Goal: Information Seeking & Learning: Learn about a topic

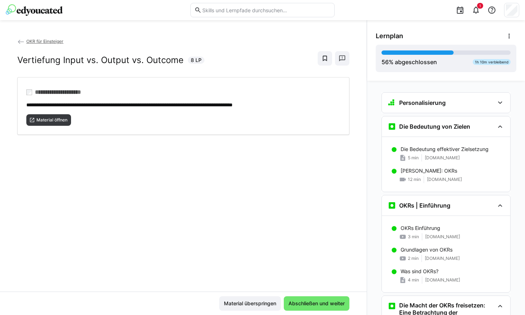
scroll to position [295, 0]
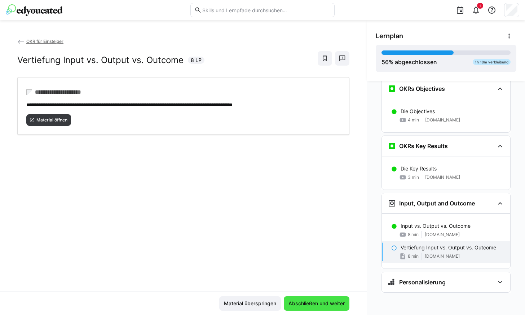
click at [317, 303] on span "Abschließen und weiter" at bounding box center [316, 303] width 58 height 7
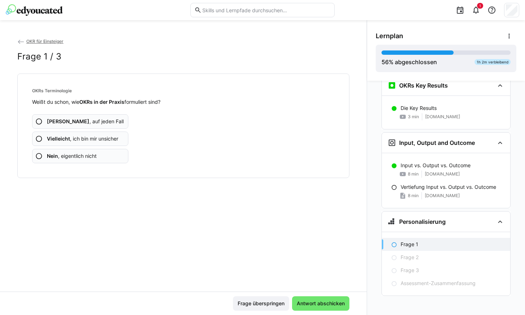
scroll to position [358, 0]
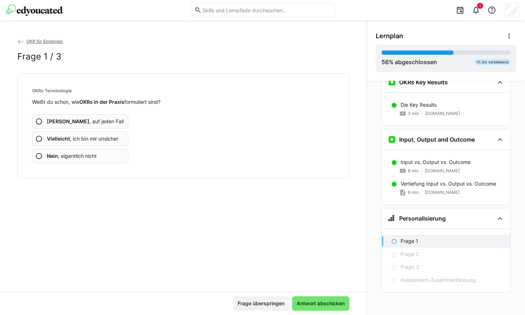
click at [39, 155] on eds-icon at bounding box center [38, 155] width 7 height 7
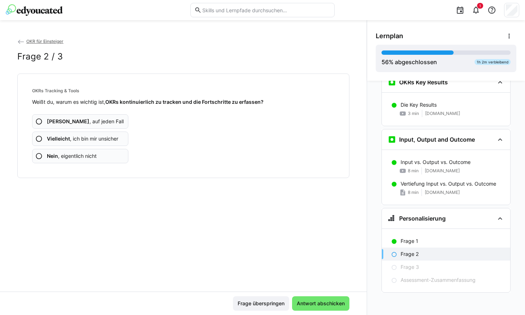
click at [54, 153] on b "Nein" at bounding box center [52, 156] width 11 height 6
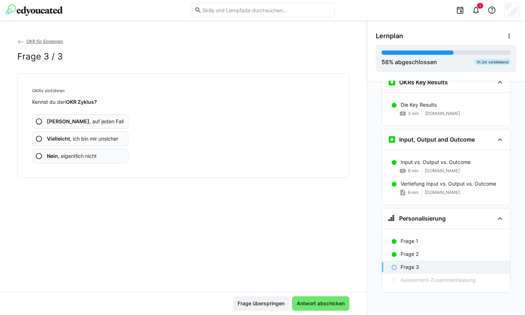
click at [54, 153] on b "Nein" at bounding box center [52, 156] width 11 height 6
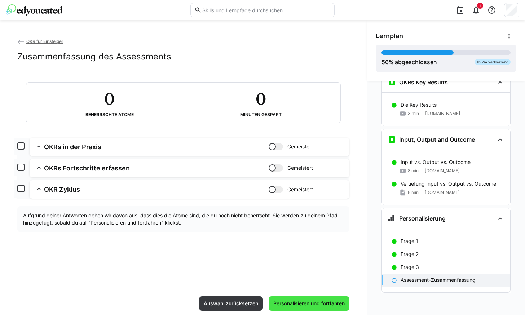
click at [333, 298] on span "Personalisieren und fortfahren" at bounding box center [308, 303] width 81 height 14
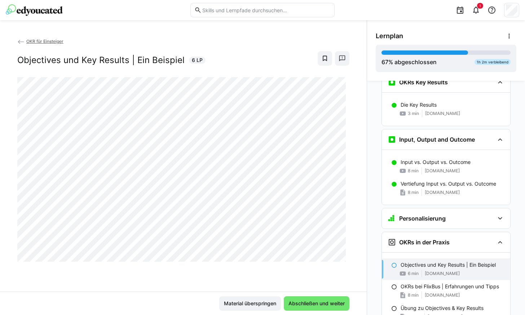
scroll to position [366, 0]
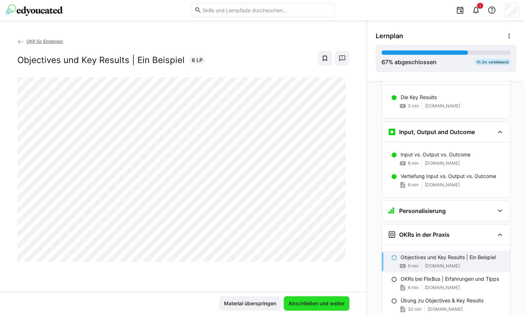
click at [318, 307] on span "Abschließen und weiter" at bounding box center [317, 303] width 66 height 14
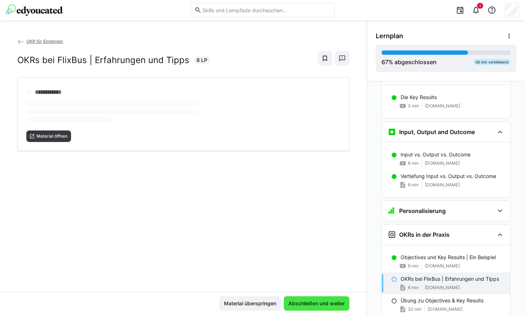
click at [314, 304] on span "Abschließen und weiter" at bounding box center [316, 303] width 58 height 7
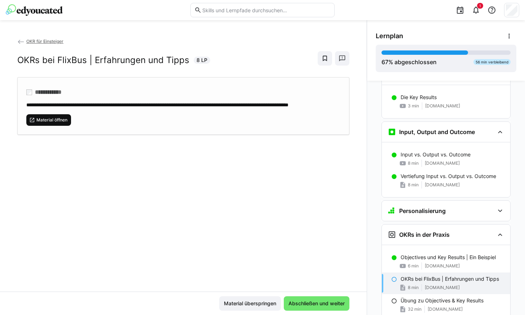
click at [57, 123] on span "Material öffnen" at bounding box center [52, 120] width 32 height 6
click at [314, 302] on span "Abschließen und weiter" at bounding box center [316, 303] width 58 height 7
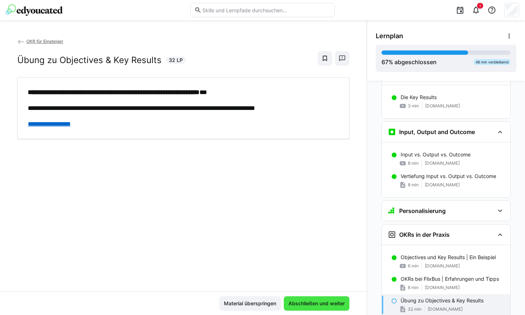
click at [317, 303] on span "Abschließen und weiter" at bounding box center [316, 303] width 58 height 7
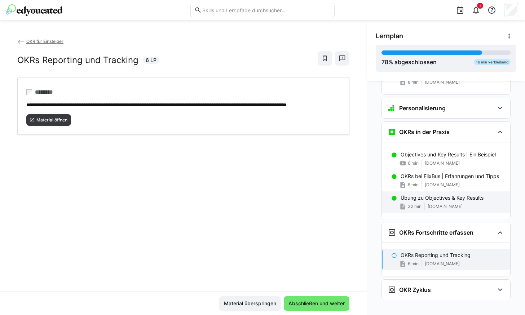
scroll to position [476, 0]
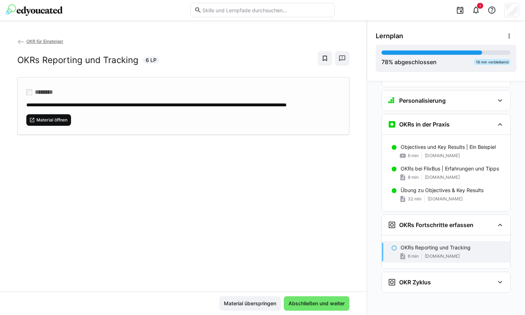
click at [54, 126] on span "Material öffnen" at bounding box center [48, 120] width 45 height 12
click at [324, 301] on span "Abschließen und weiter" at bounding box center [317, 303] width 66 height 14
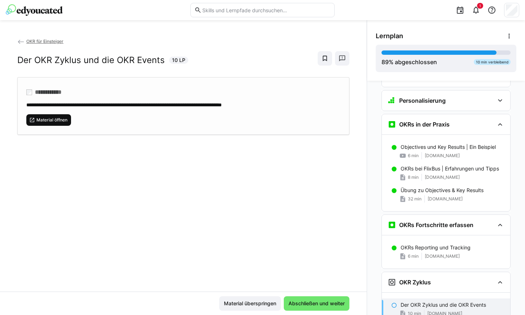
click at [51, 118] on span "Material öffnen" at bounding box center [52, 120] width 32 height 6
click at [309, 302] on span "Abschließen und weiter" at bounding box center [316, 303] width 58 height 7
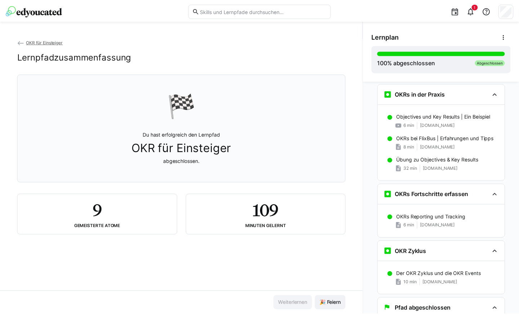
scroll to position [534, 0]
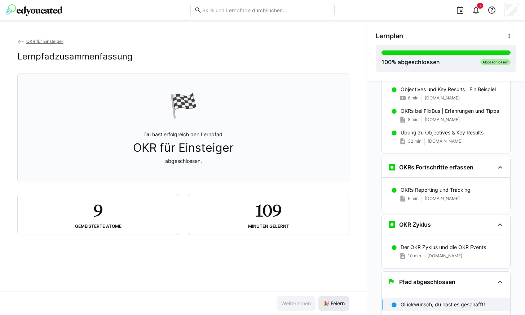
click at [322, 304] on span "🎉 Feiern" at bounding box center [334, 303] width 24 height 7
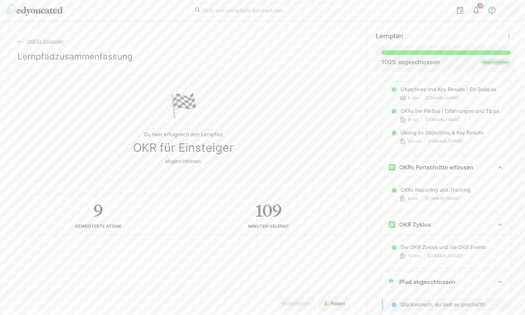
click at [43, 40] on span "OKR für Einsteiger" at bounding box center [44, 41] width 37 height 5
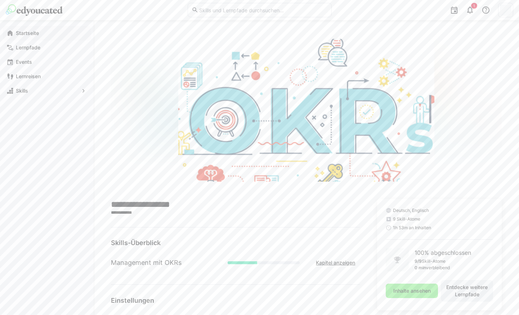
click at [0, 0] on app-navigation-label "Startseite" at bounding box center [0, 0] width 0 height 0
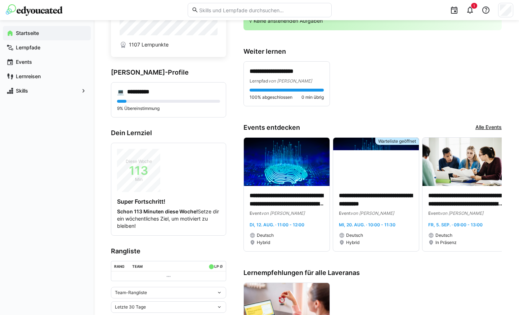
scroll to position [36, 0]
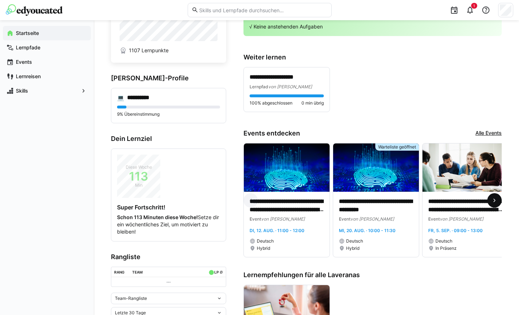
click at [497, 202] on eds-icon at bounding box center [494, 200] width 7 height 7
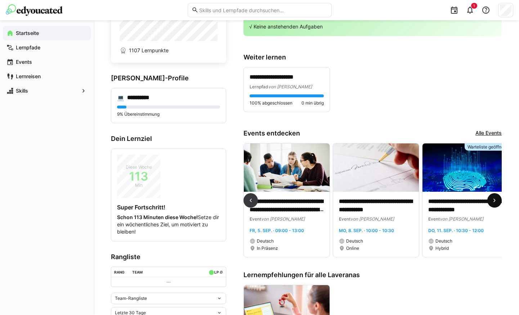
click at [497, 202] on eds-icon at bounding box center [494, 200] width 7 height 7
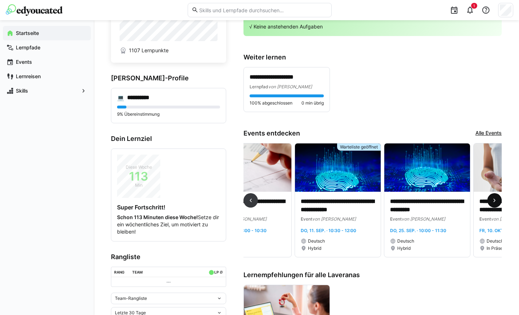
scroll to position [0, 357]
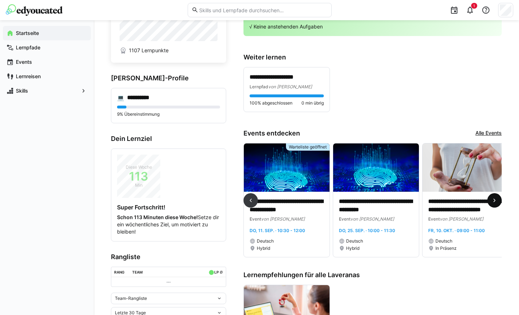
click at [497, 202] on eds-icon at bounding box center [494, 200] width 7 height 7
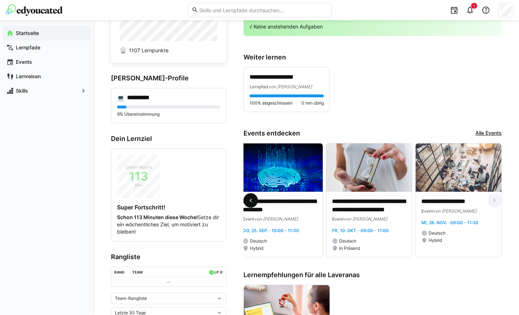
click at [250, 200] on eds-icon at bounding box center [250, 200] width 7 height 7
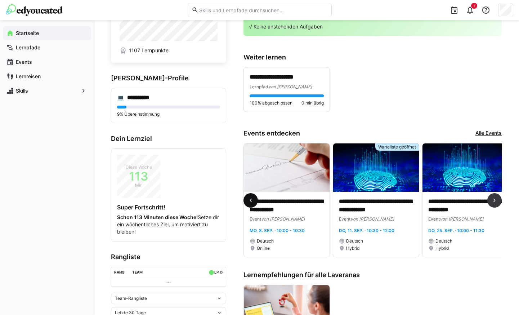
click at [250, 200] on eds-icon at bounding box center [250, 200] width 7 height 7
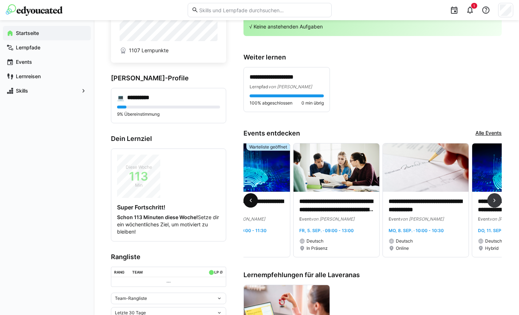
scroll to position [0, 89]
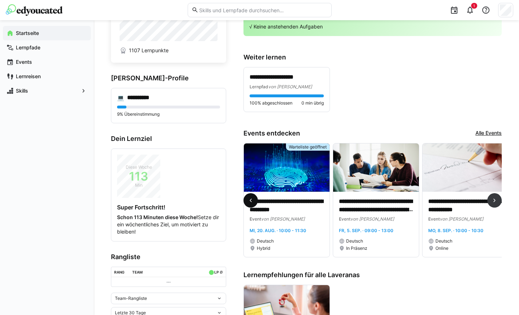
click at [250, 200] on eds-icon at bounding box center [250, 200] width 7 height 7
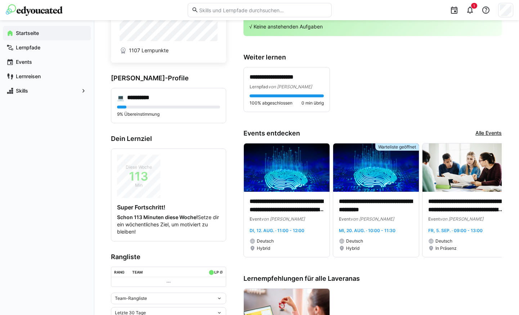
scroll to position [0, 0]
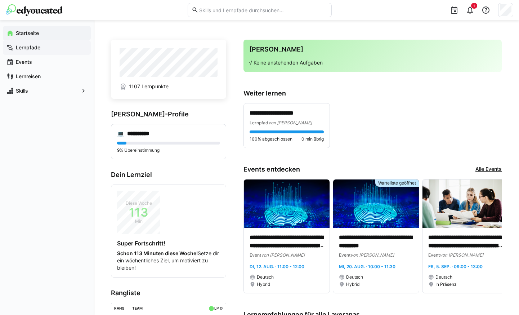
click at [0, 0] on app-navigation-label "Lernpfade" at bounding box center [0, 0] width 0 height 0
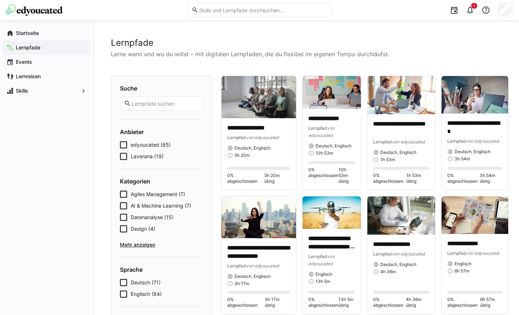
click at [125, 156] on icon at bounding box center [123, 156] width 7 height 7
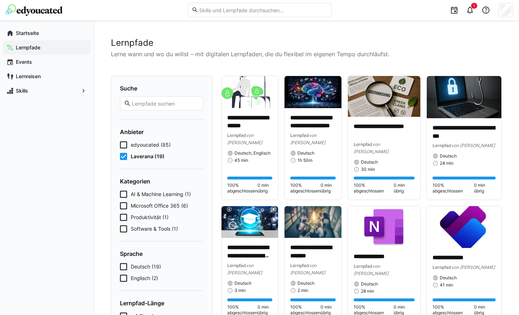
click at [124, 153] on icon at bounding box center [123, 156] width 7 height 7
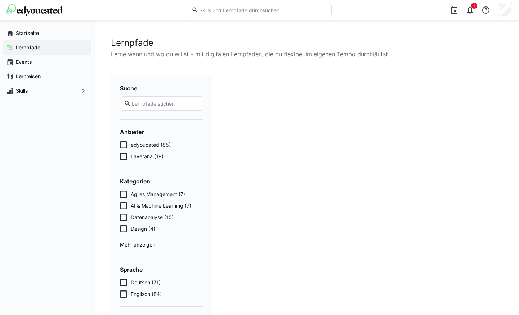
click at [124, 146] on icon at bounding box center [123, 144] width 7 height 7
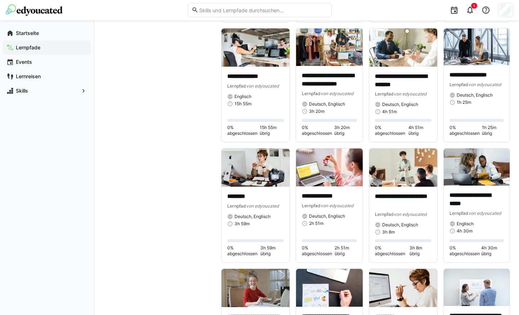
scroll to position [1621, 0]
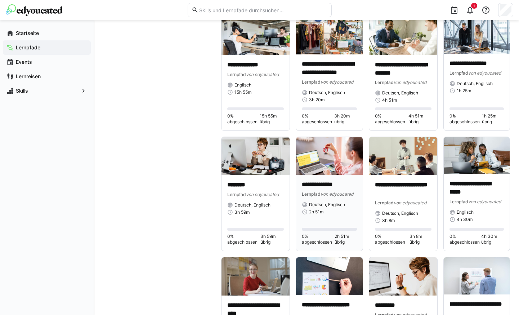
click at [326, 167] on img at bounding box center [329, 155] width 67 height 37
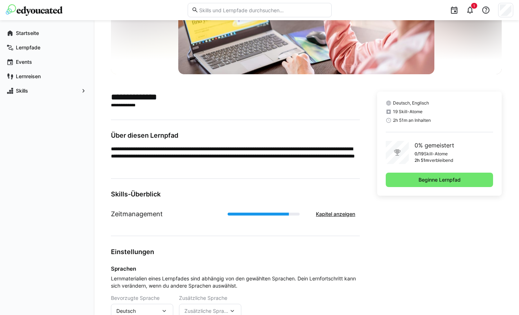
scroll to position [108, 0]
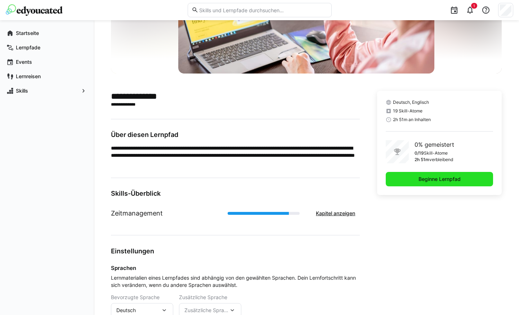
click at [446, 180] on span "Beginne Lernpfad" at bounding box center [440, 178] width 44 height 7
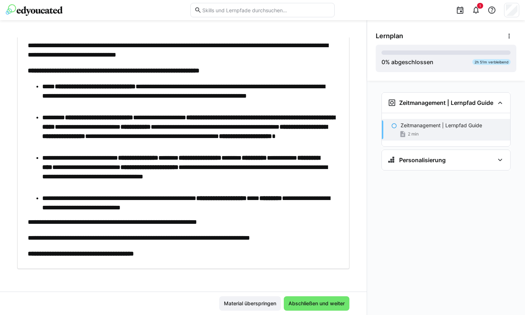
scroll to position [248, 0]
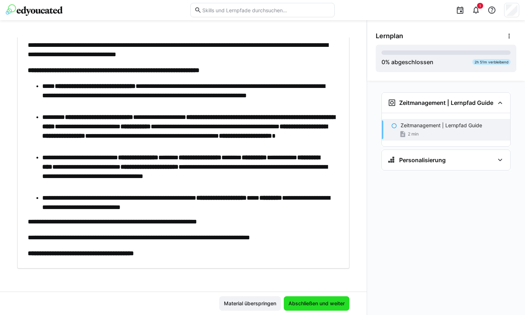
click at [304, 302] on span "Abschließen und weiter" at bounding box center [316, 303] width 58 height 7
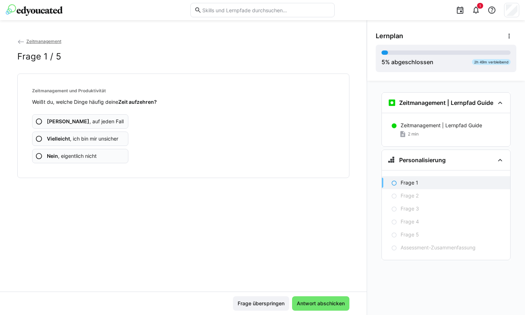
click at [110, 151] on app-assessment-question-radio "Nein , eigentlich nicht" at bounding box center [80, 156] width 96 height 14
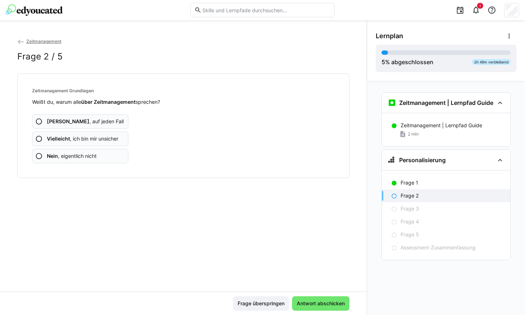
click at [108, 156] on app-assessment-question-radio "Nein , eigentlich nicht" at bounding box center [80, 156] width 96 height 14
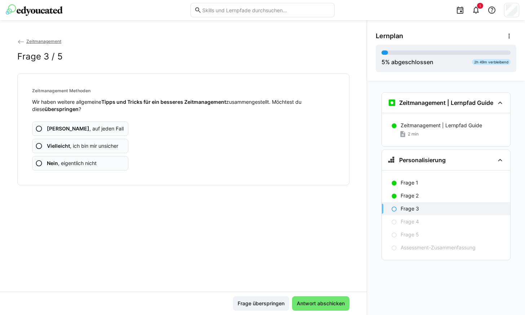
click at [91, 164] on span "Nein , eigentlich nicht" at bounding box center [72, 163] width 50 height 7
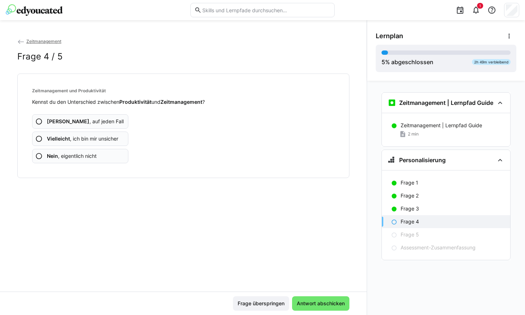
click at [106, 151] on app-assessment-question-radio "Nein , eigentlich nicht" at bounding box center [80, 156] width 96 height 14
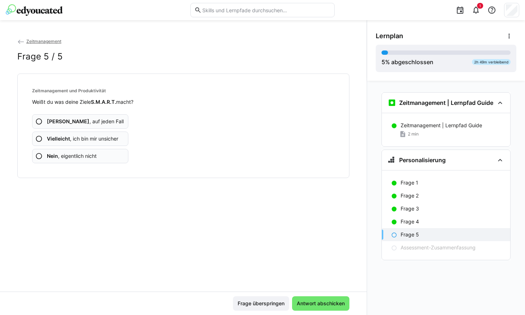
click at [92, 155] on span "Nein , eigentlich nicht" at bounding box center [72, 155] width 50 height 7
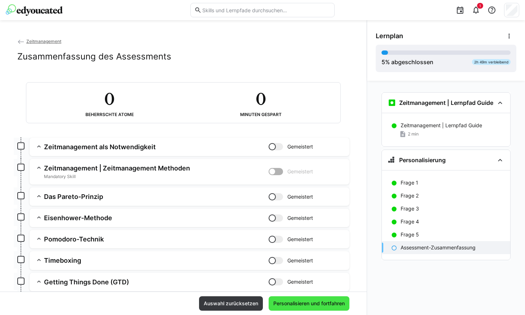
click at [303, 303] on span "Personalisieren und fortfahren" at bounding box center [308, 303] width 73 height 7
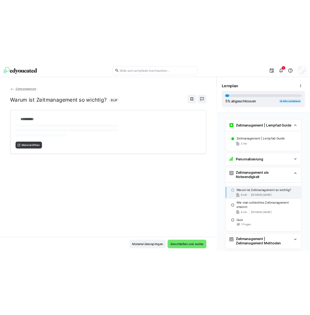
scroll to position [98, 0]
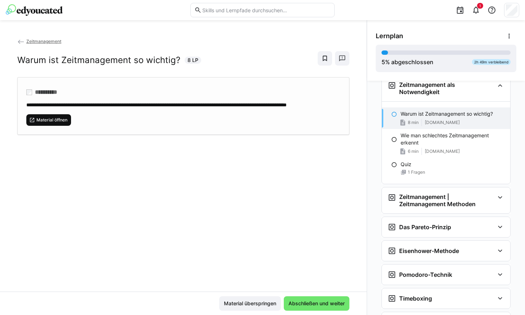
click at [48, 123] on span "Material öffnen" at bounding box center [48, 120] width 45 height 12
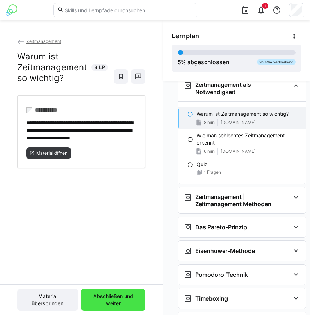
click at [122, 295] on span "Abschließen und weiter" at bounding box center [113, 300] width 57 height 14
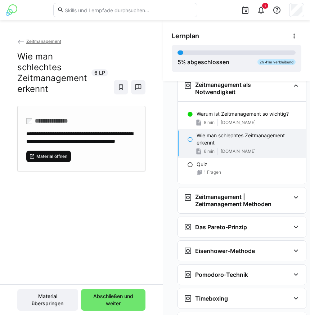
click at [50, 159] on span "Material öffnen" at bounding box center [52, 156] width 32 height 6
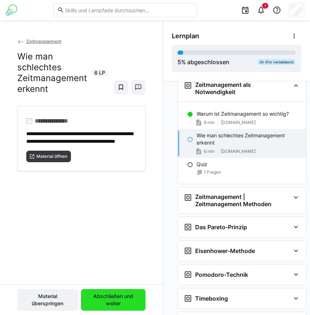
click at [104, 294] on span "Abschließen und weiter" at bounding box center [113, 300] width 57 height 14
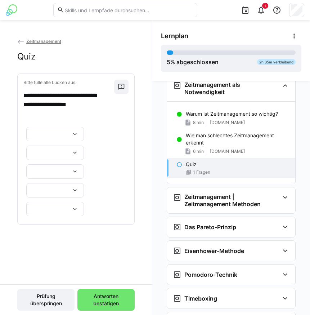
click at [77, 138] on eds-icon at bounding box center [74, 133] width 7 height 7
click at [60, 211] on span "******" at bounding box center [55, 214] width 58 height 15
click at [66, 155] on div at bounding box center [55, 153] width 58 height 14
click at [61, 170] on span "*******" at bounding box center [55, 174] width 58 height 15
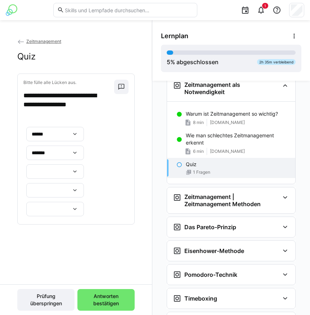
scroll to position [108, 0]
click at [76, 175] on eds-icon at bounding box center [74, 171] width 7 height 7
click at [53, 199] on span "*******" at bounding box center [55, 200] width 58 height 15
click at [84, 183] on div at bounding box center [55, 190] width 58 height 14
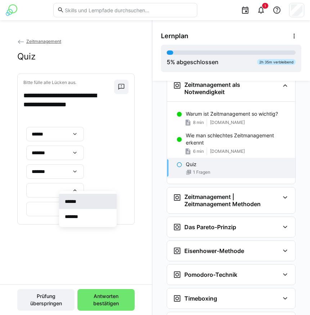
click at [81, 201] on p "******" at bounding box center [74, 201] width 19 height 7
click at [67, 216] on div at bounding box center [55, 209] width 58 height 14
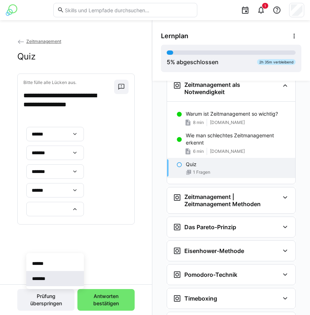
click at [57, 277] on span "*******" at bounding box center [55, 278] width 58 height 15
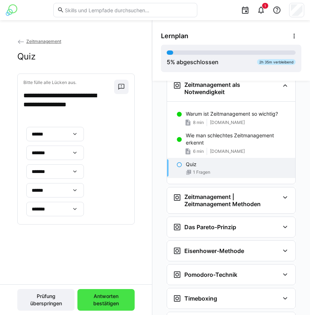
click at [99, 300] on span "Antworten bestätigen" at bounding box center [106, 300] width 50 height 14
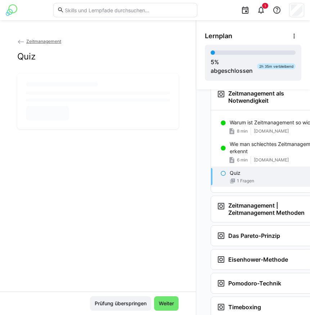
scroll to position [0, 0]
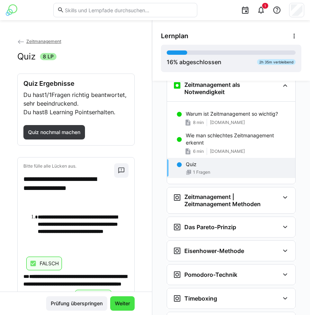
click at [122, 302] on span "Weiter" at bounding box center [122, 303] width 17 height 7
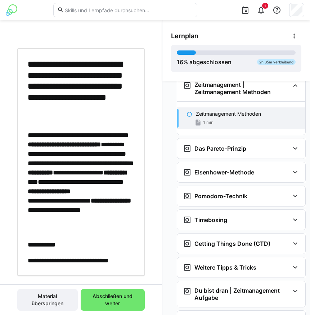
scroll to position [50, 0]
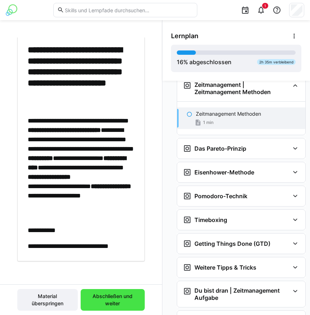
click at [113, 295] on span "Abschließen und weiter" at bounding box center [112, 300] width 57 height 14
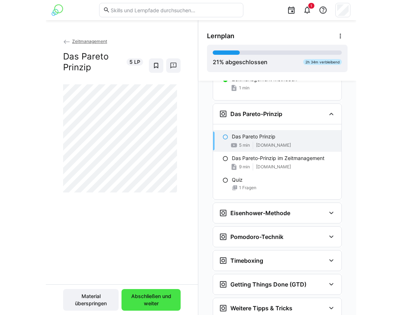
scroll to position [273, 0]
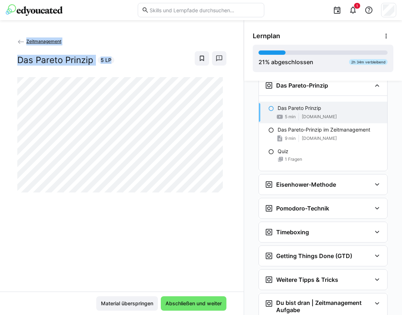
drag, startPoint x: 4, startPoint y: 228, endPoint x: -6, endPoint y: 234, distance: 11.4
click at [0, 234] on html "1 Zeitmanagement Das Pareto Prinzip 5 LP Material überspringen Abschließen und …" at bounding box center [201, 157] width 402 height 315
click at [192, 302] on span "Abschließen und weiter" at bounding box center [193, 303] width 58 height 7
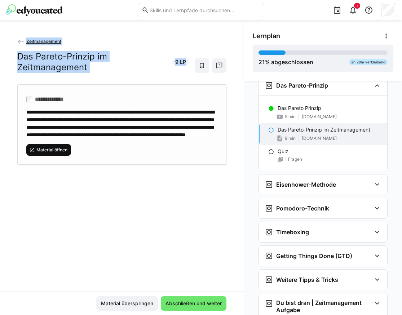
click at [36, 156] on span "Material öffnen" at bounding box center [48, 150] width 45 height 12
click at [203, 305] on span "Abschließen und weiter" at bounding box center [193, 303] width 58 height 7
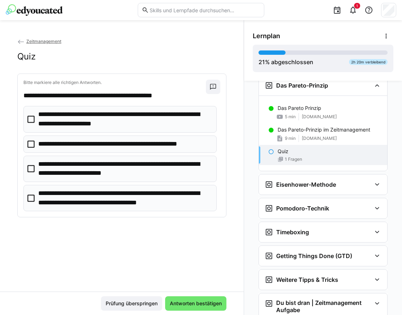
click at [35, 119] on eds-checkbox "**********" at bounding box center [119, 119] width 193 height 26
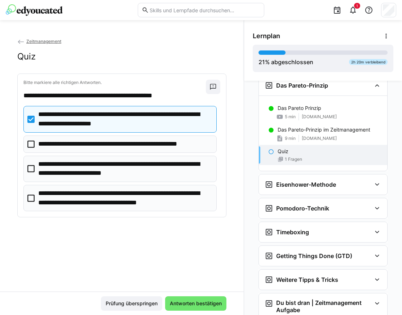
click at [32, 145] on icon at bounding box center [30, 143] width 7 height 7
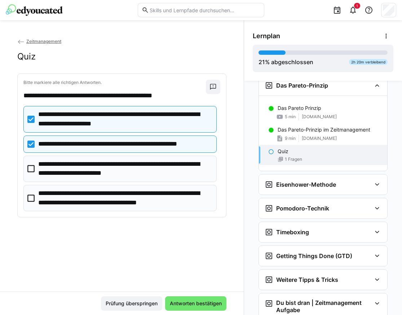
click at [31, 200] on icon at bounding box center [30, 198] width 7 height 7
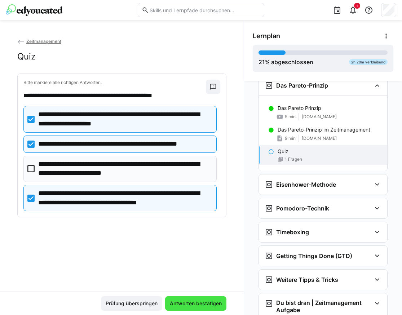
click at [197, 304] on span "Antworten bestätigen" at bounding box center [196, 303] width 54 height 7
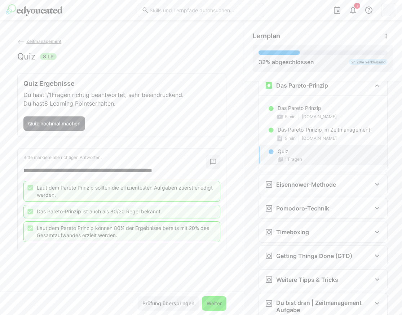
click at [206, 304] on span "Weiter" at bounding box center [213, 303] width 17 height 7
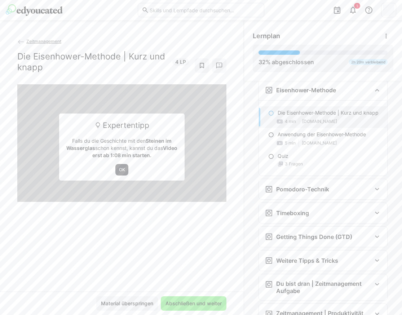
scroll to position [372, 0]
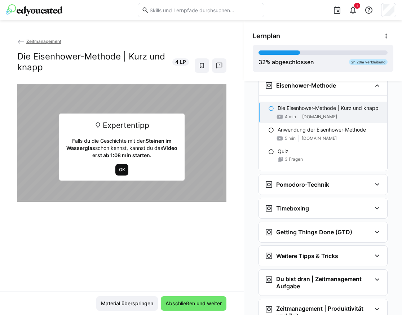
click at [123, 170] on span "OK" at bounding box center [122, 170] width 8 height 6
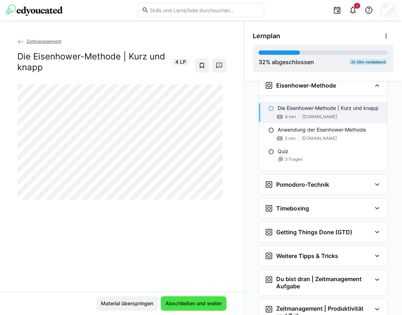
click at [191, 300] on span "Abschließen und weiter" at bounding box center [193, 303] width 58 height 7
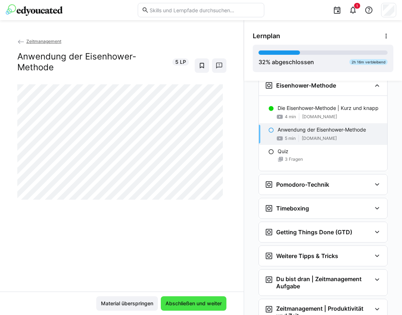
click at [190, 299] on span "Abschließen und weiter" at bounding box center [194, 303] width 66 height 14
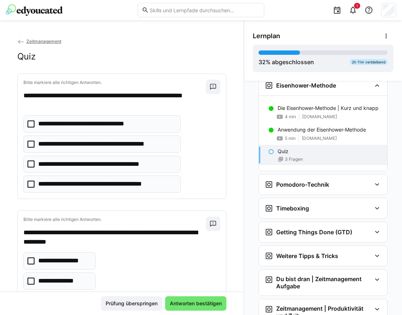
click at [97, 182] on p "**********" at bounding box center [105, 183] width 135 height 9
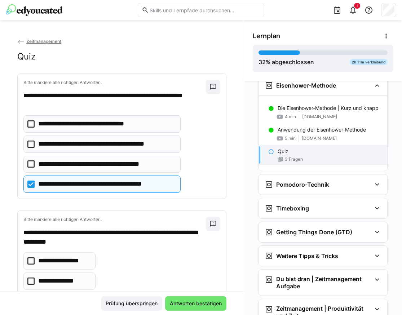
click at [98, 163] on p "**********" at bounding box center [103, 164] width 130 height 9
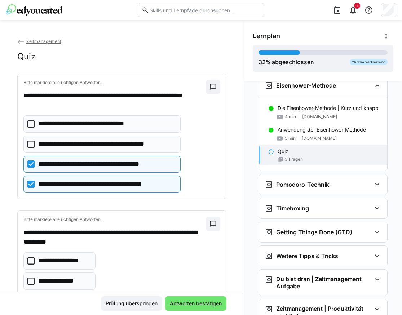
click at [98, 163] on p "**********" at bounding box center [103, 164] width 130 height 9
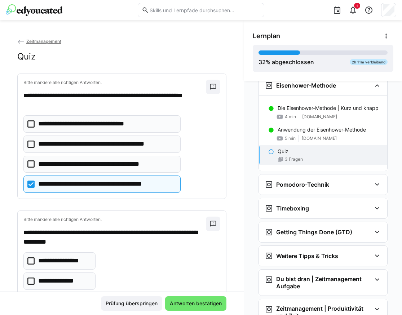
click at [98, 163] on p "**********" at bounding box center [103, 164] width 130 height 9
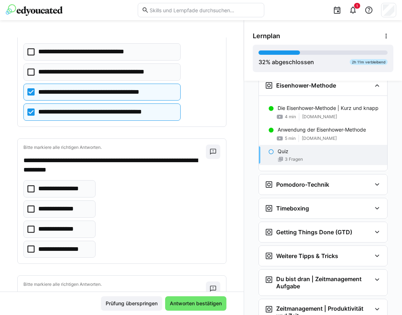
scroll to position [108, 0]
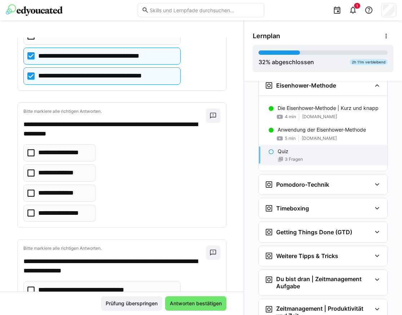
click at [84, 55] on p "**********" at bounding box center [103, 56] width 130 height 9
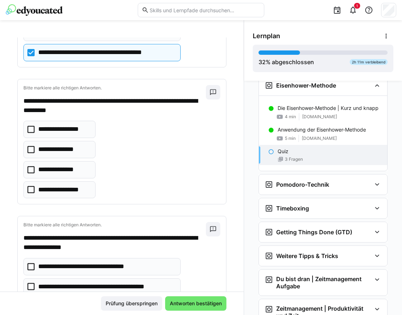
scroll to position [144, 0]
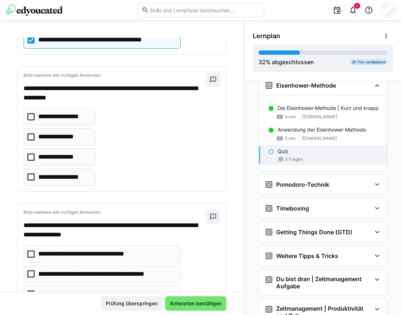
click at [79, 128] on eds-checkbox "**********" at bounding box center [59, 136] width 72 height 17
click at [81, 162] on eds-checkbox "**********" at bounding box center [59, 156] width 72 height 17
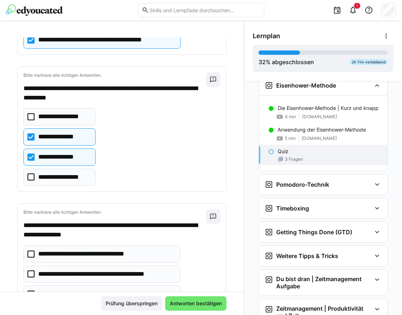
drag, startPoint x: 82, startPoint y: 157, endPoint x: 77, endPoint y: 164, distance: 9.5
click at [82, 158] on p "**********" at bounding box center [61, 156] width 46 height 9
click at [79, 173] on p "**********" at bounding box center [61, 177] width 46 height 9
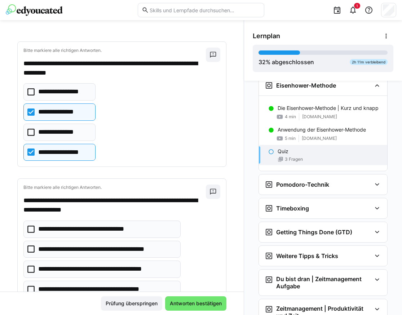
scroll to position [199, 0]
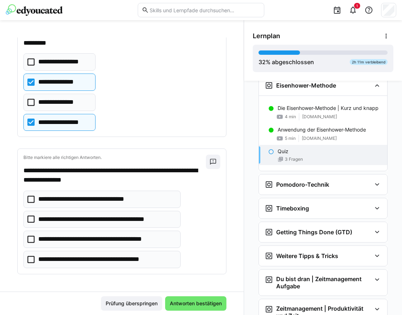
click at [125, 200] on p "**********" at bounding box center [94, 199] width 112 height 9
click at [115, 259] on p "**********" at bounding box center [103, 259] width 130 height 9
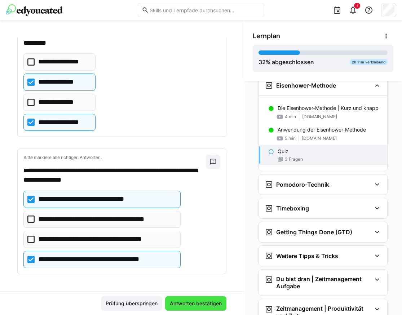
click at [183, 298] on span "Antworten bestätigen" at bounding box center [195, 303] width 61 height 14
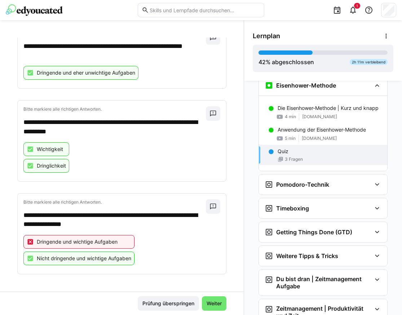
scroll to position [0, 0]
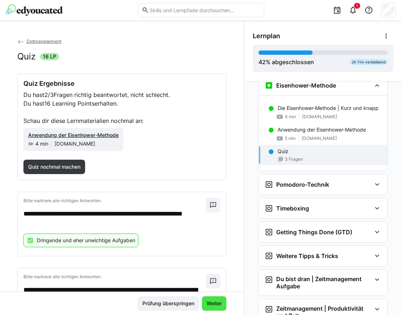
click at [212, 302] on span "Weiter" at bounding box center [213, 303] width 17 height 7
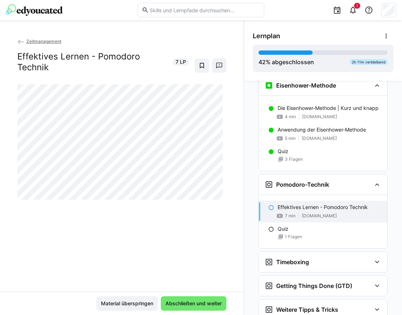
scroll to position [472, 0]
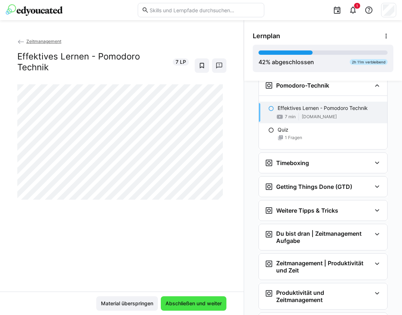
click at [191, 299] on span "Abschließen und weiter" at bounding box center [194, 303] width 66 height 14
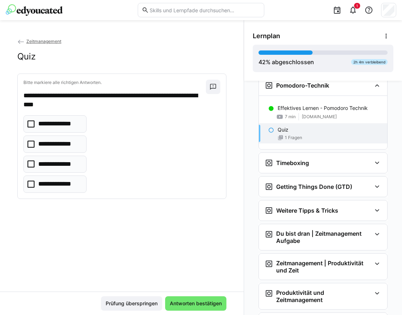
click at [63, 160] on p "**********" at bounding box center [59, 164] width 43 height 9
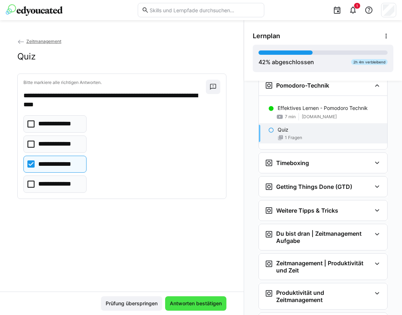
click at [188, 303] on span "Antworten bestätigen" at bounding box center [196, 303] width 54 height 7
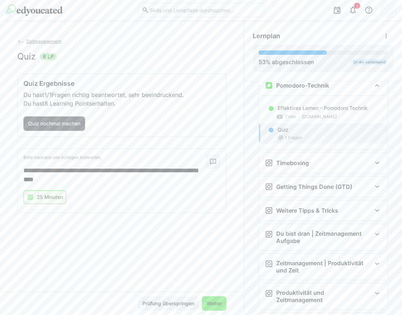
click at [208, 303] on span "Weiter" at bounding box center [213, 303] width 17 height 7
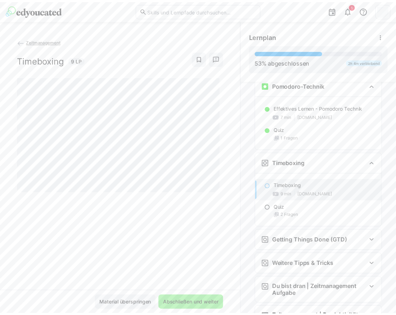
scroll to position [549, 0]
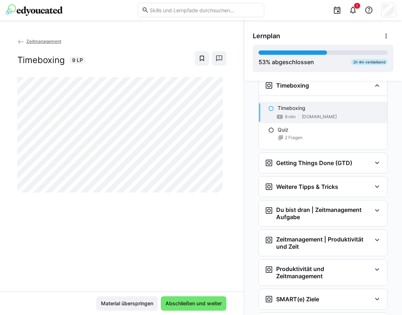
click at [115, 36] on div "Zeitmanagement Timeboxing 9 LP Material überspringen Abschließen und weiter" at bounding box center [122, 167] width 244 height 295
click at [38, 39] on span "Zeitmanagement" at bounding box center [43, 41] width 35 height 5
